Goal: Find specific page/section

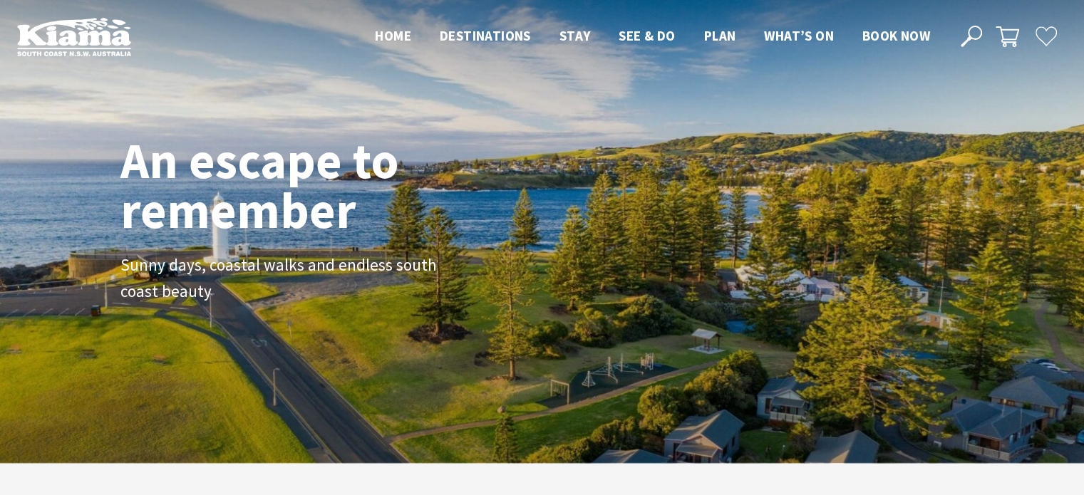
scroll to position [230, 1094]
click at [968, 44] on icon at bounding box center [970, 36] width 21 height 21
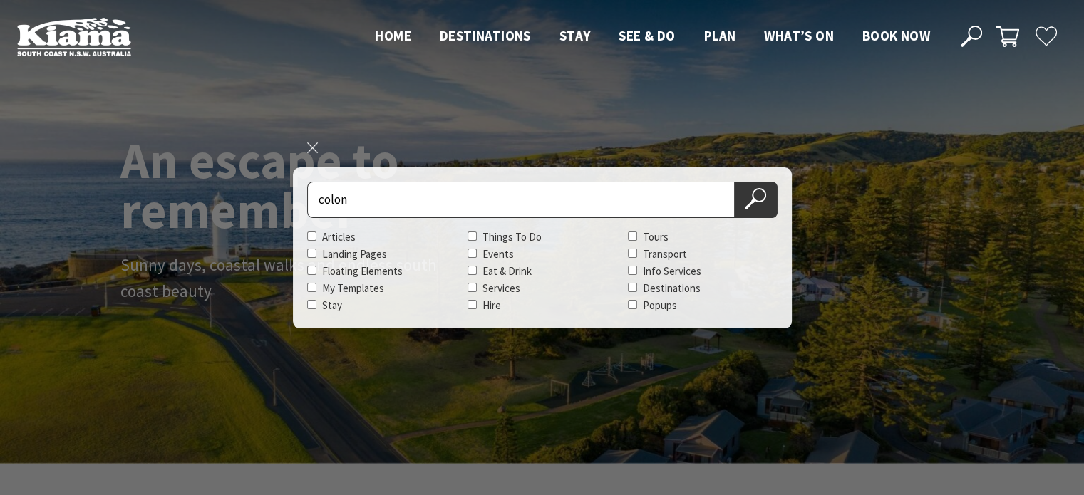
type input "colon"
click at [734, 182] on button "Search Now" at bounding box center [755, 200] width 43 height 36
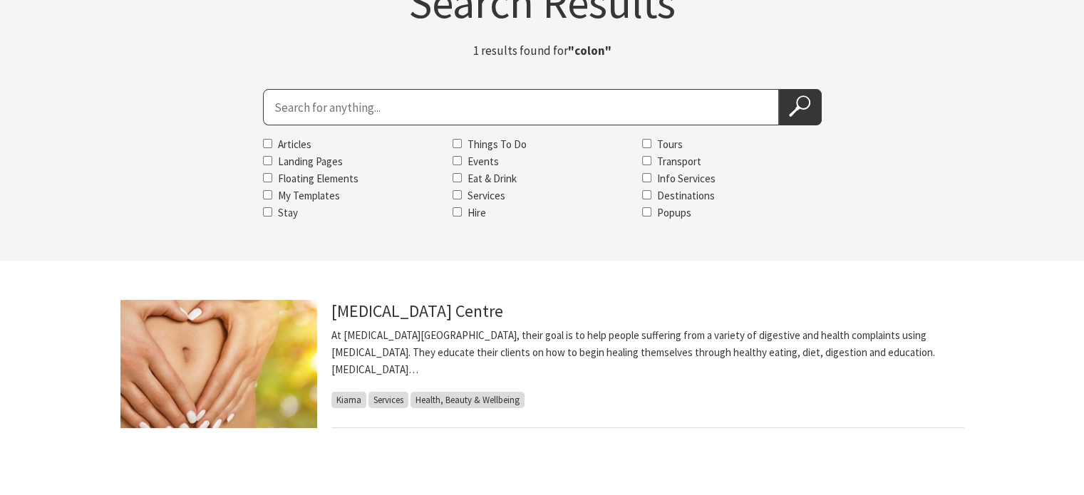
scroll to position [285, 0]
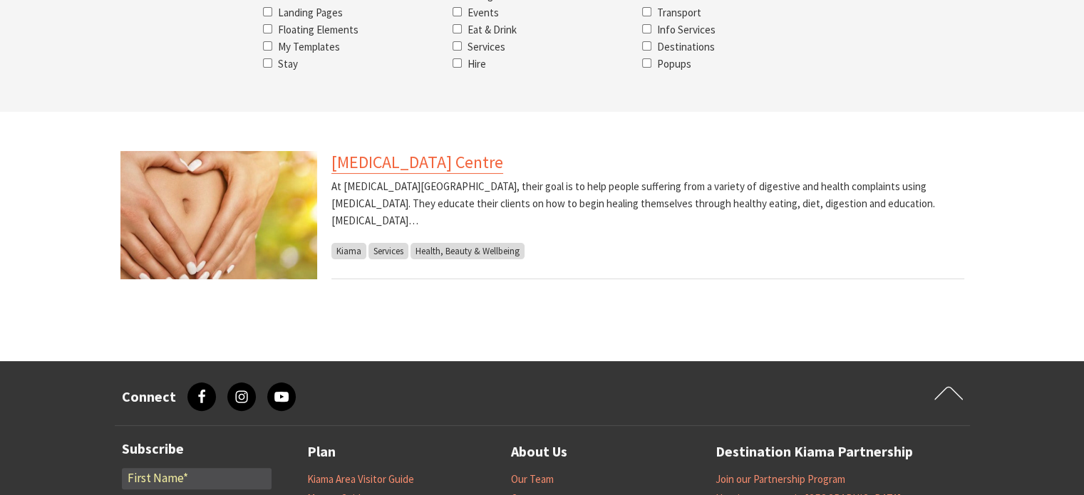
click at [382, 158] on link "[MEDICAL_DATA] Centre" at bounding box center [417, 162] width 172 height 23
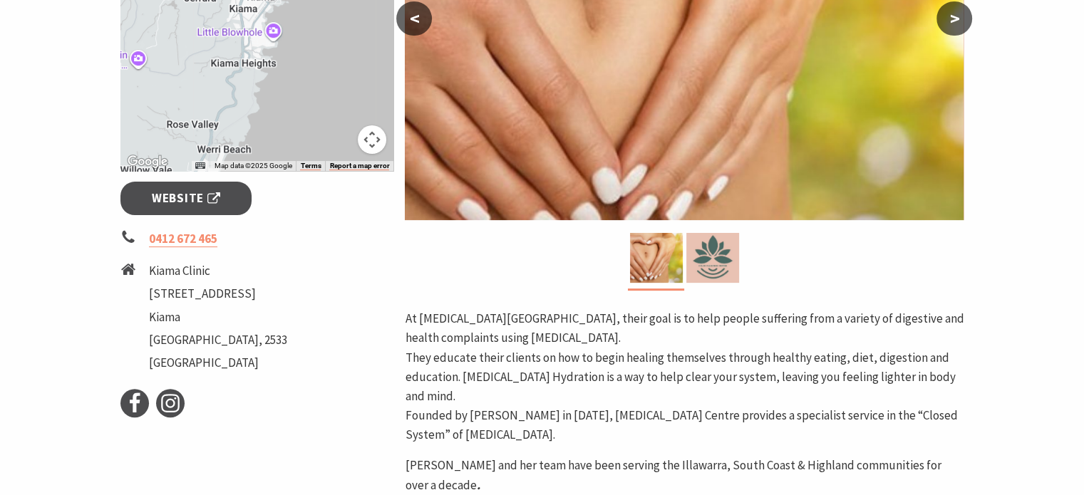
scroll to position [214, 0]
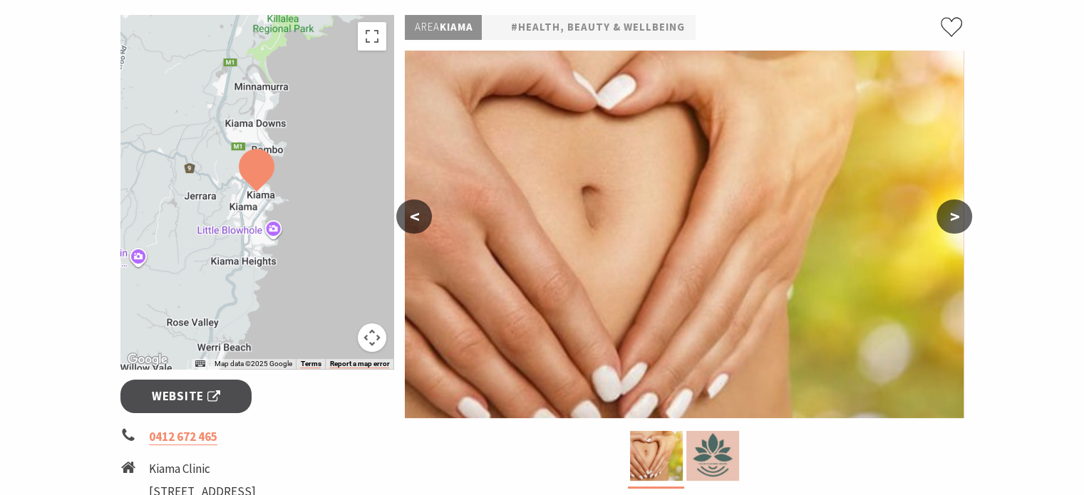
click at [952, 221] on button ">" at bounding box center [954, 216] width 36 height 34
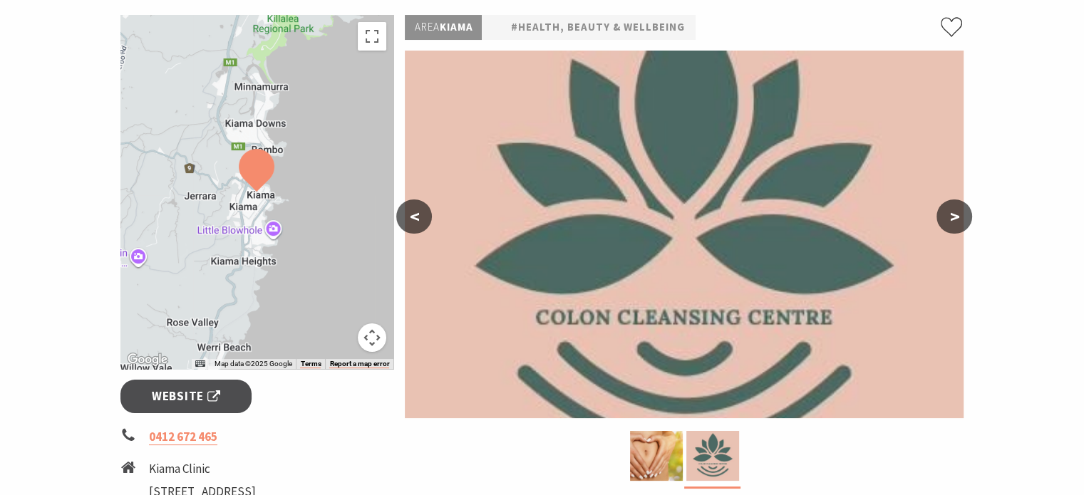
click at [952, 221] on button ">" at bounding box center [954, 216] width 36 height 34
click at [172, 401] on span "Website" at bounding box center [186, 396] width 68 height 19
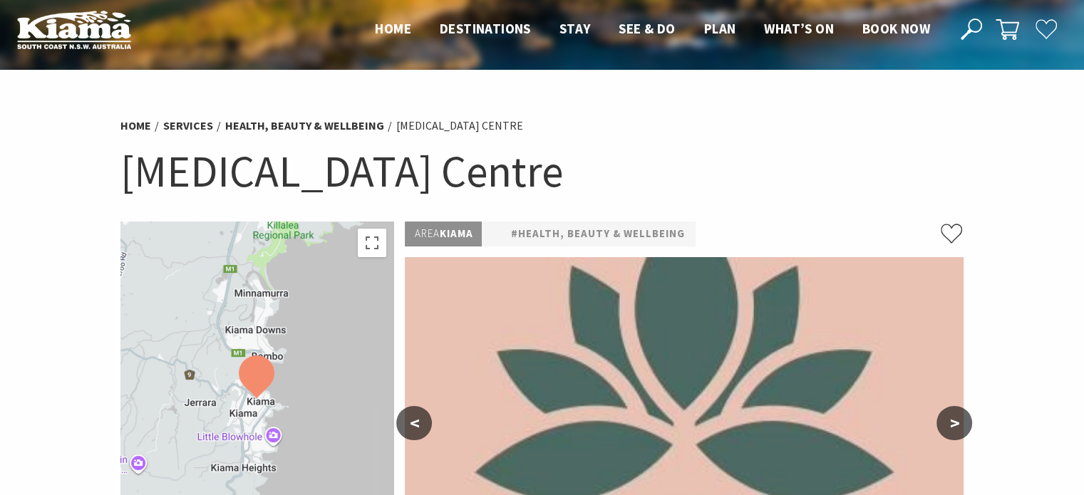
scroll to position [0, 0]
